Goal: Task Accomplishment & Management: Use online tool/utility

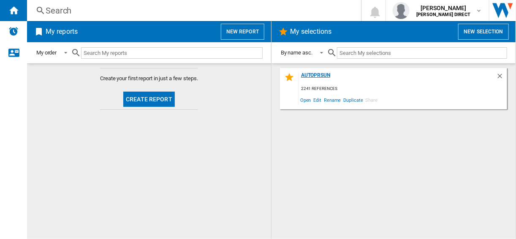
click at [495, 73] on div "AUTOPRSUN" at bounding box center [397, 77] width 197 height 11
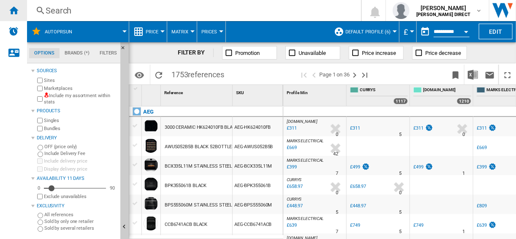
click at [10, 8] on ng-md-icon "Home" at bounding box center [13, 10] width 10 height 10
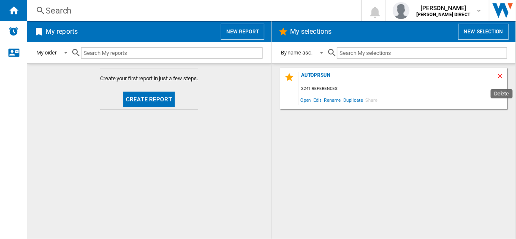
click at [501, 76] on ng-md-icon "Delete" at bounding box center [501, 77] width 10 height 10
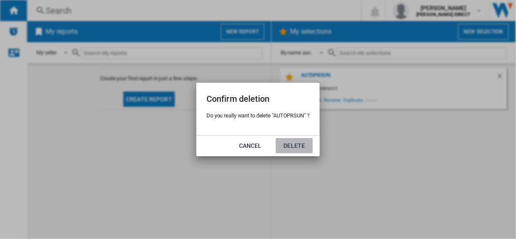
click at [300, 150] on button "Delete" at bounding box center [293, 145] width 37 height 15
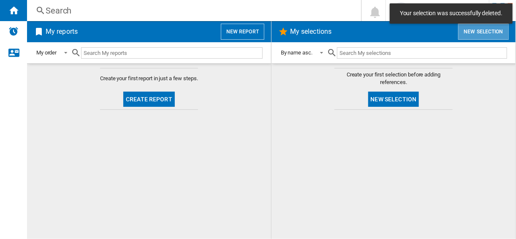
click at [482, 36] on button "New selection" at bounding box center [483, 32] width 51 height 16
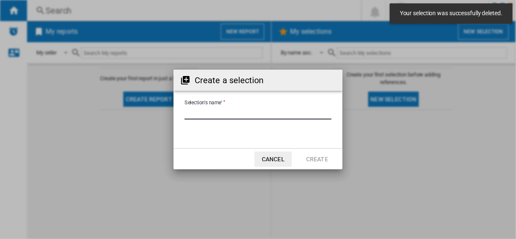
click at [208, 110] on input "Selection's name'" at bounding box center [257, 113] width 147 height 13
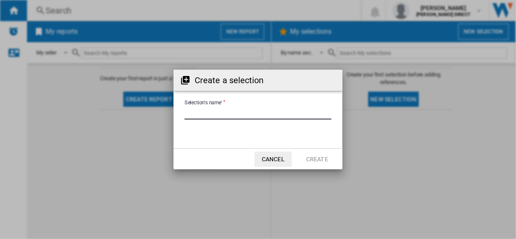
click at [167, 45] on div "Create a selection Selection's name' Cancel Create" at bounding box center [258, 119] width 516 height 239
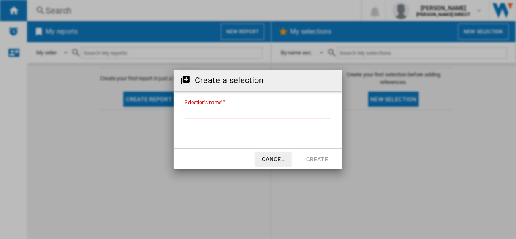
click at [231, 113] on input "Selection's name'" at bounding box center [257, 113] width 147 height 13
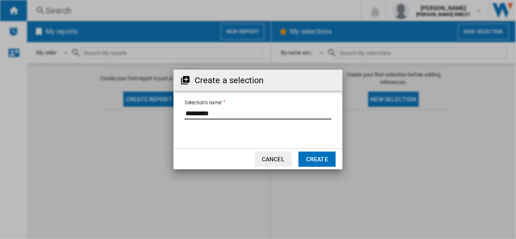
type input "*********"
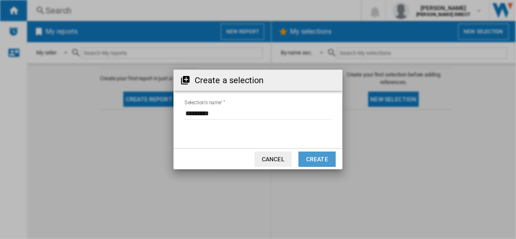
click at [316, 155] on button "Create" at bounding box center [316, 158] width 37 height 15
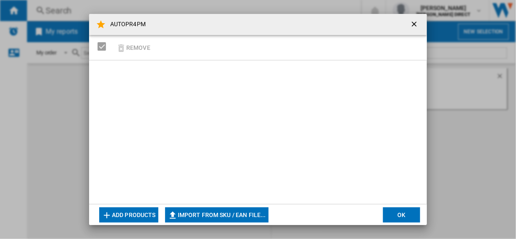
click at [176, 210] on ng-md-icon "button" at bounding box center [172, 215] width 10 height 10
type input "**********"
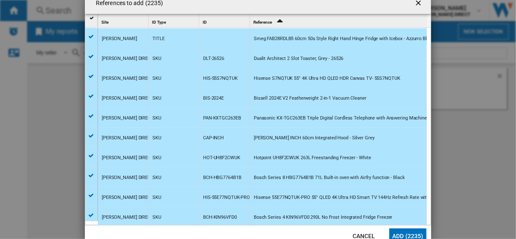
click at [396, 236] on button "Add (2235)" at bounding box center [407, 235] width 37 height 15
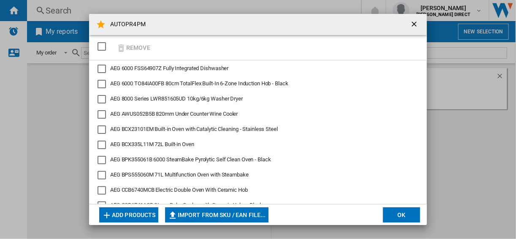
click at [392, 208] on button "OK" at bounding box center [401, 214] width 37 height 15
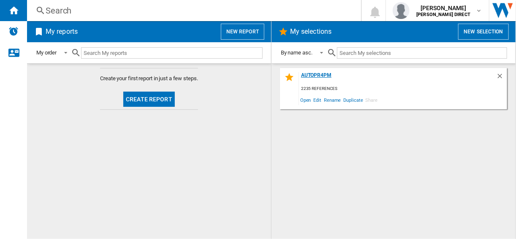
click at [311, 76] on div "AUTOPR4PM" at bounding box center [397, 77] width 197 height 11
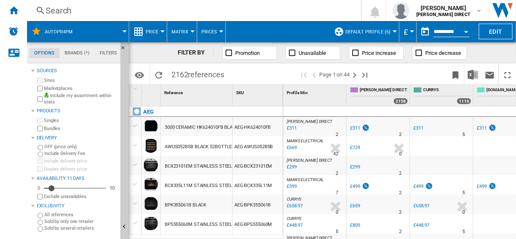
click at [345, 28] on div "Default profile (6)" at bounding box center [364, 31] width 61 height 21
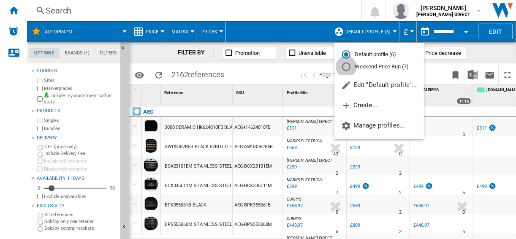
click at [346, 65] on div "Weekend Price Run (7)" at bounding box center [346, 66] width 8 height 8
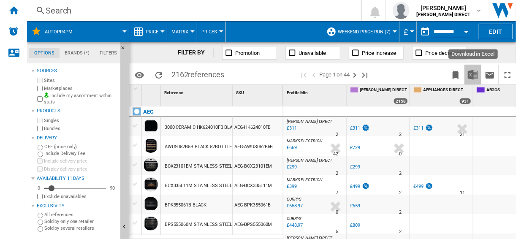
click at [475, 74] on img "Download in Excel" at bounding box center [472, 75] width 10 height 10
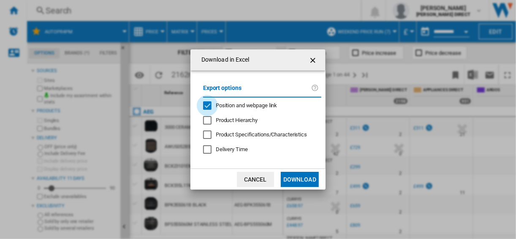
click at [208, 104] on div "Position and webpage link" at bounding box center [207, 105] width 8 height 8
click at [306, 180] on button "Download" at bounding box center [300, 179] width 38 height 15
